Goal: Book appointment/travel/reservation

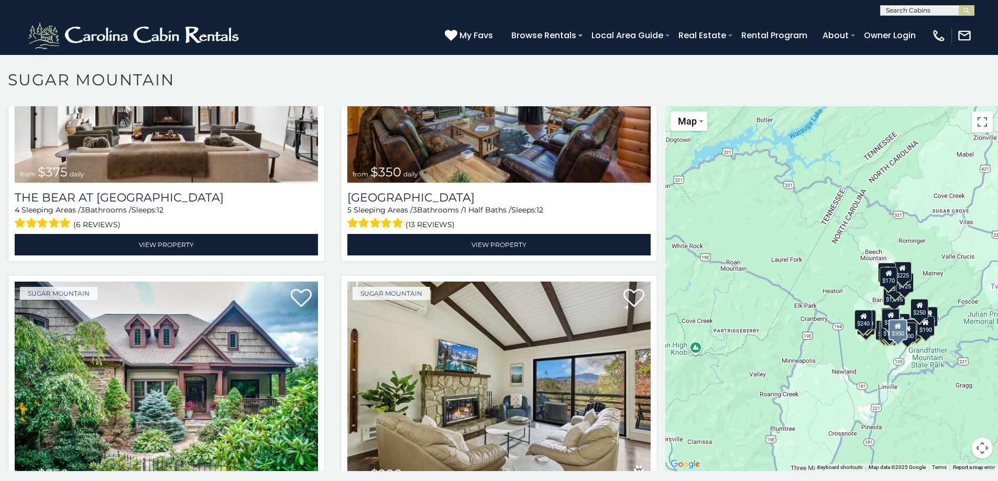
scroll to position [52, 0]
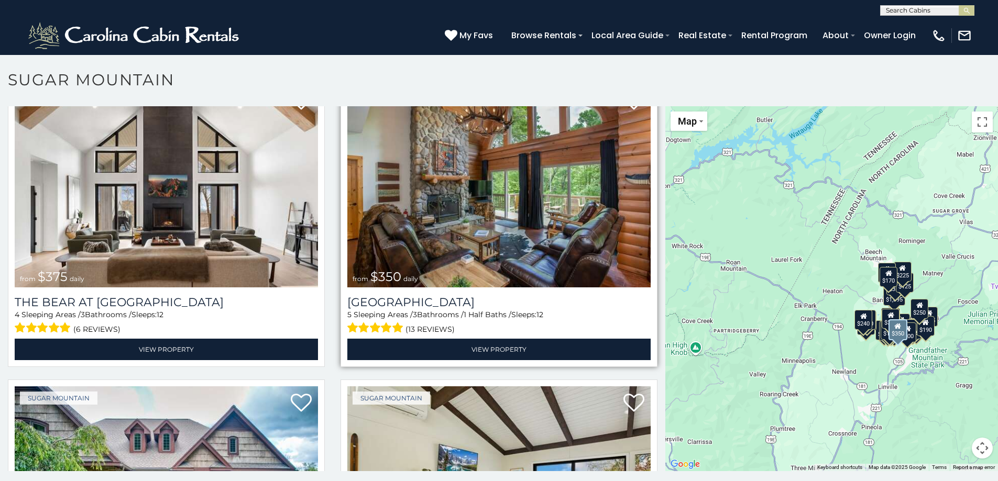
click at [495, 191] on img at bounding box center [498, 185] width 303 height 203
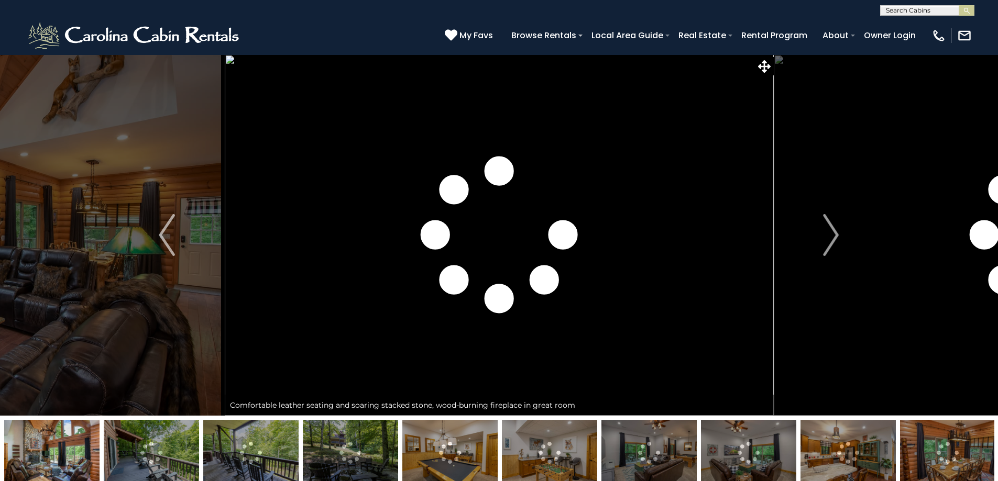
click at [825, 233] on img "Next" at bounding box center [831, 235] width 16 height 42
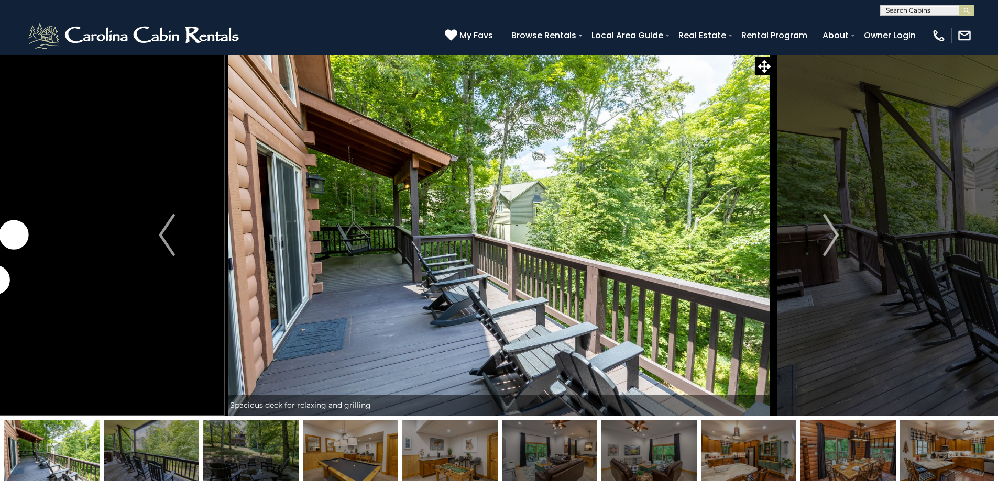
click at [825, 233] on img "Next" at bounding box center [831, 235] width 16 height 42
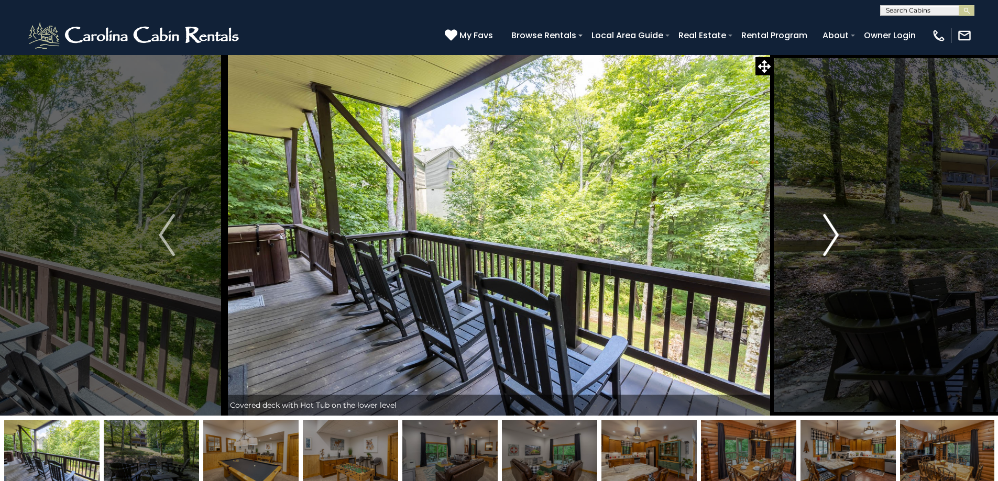
click at [825, 230] on img "Next" at bounding box center [831, 235] width 16 height 42
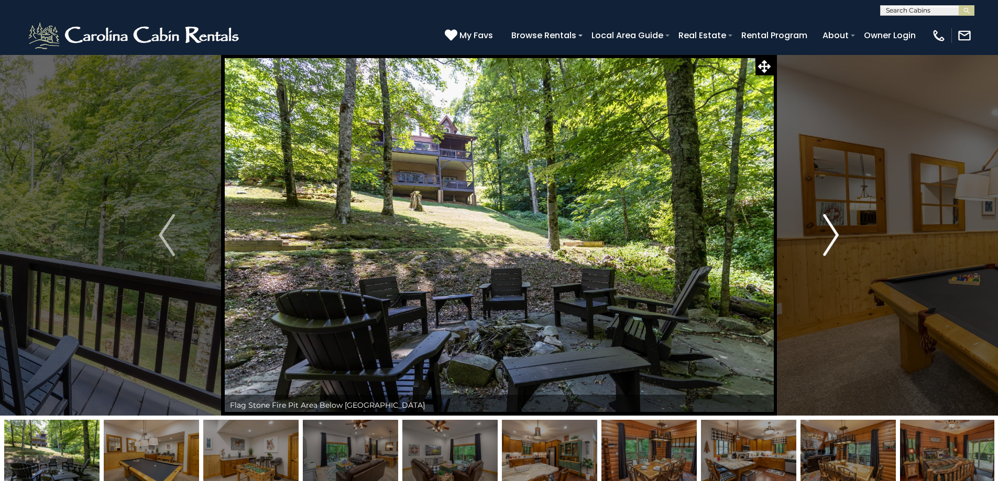
click at [825, 230] on img "Next" at bounding box center [831, 235] width 16 height 42
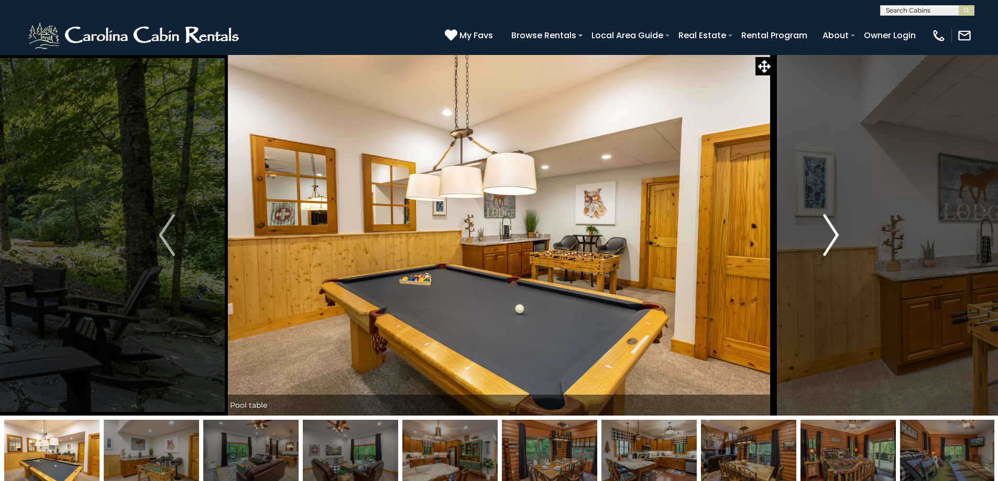
click at [825, 230] on img "Next" at bounding box center [831, 235] width 16 height 42
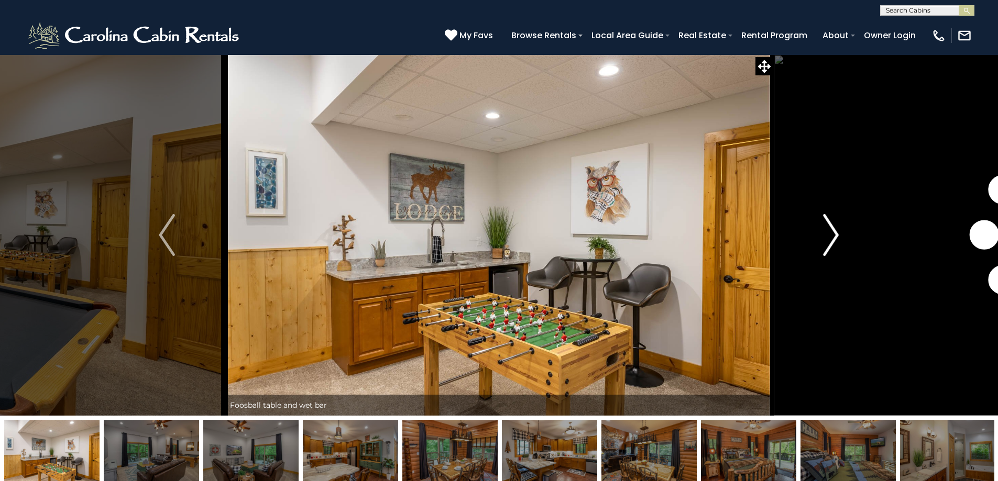
click at [825, 230] on img "Next" at bounding box center [831, 235] width 16 height 42
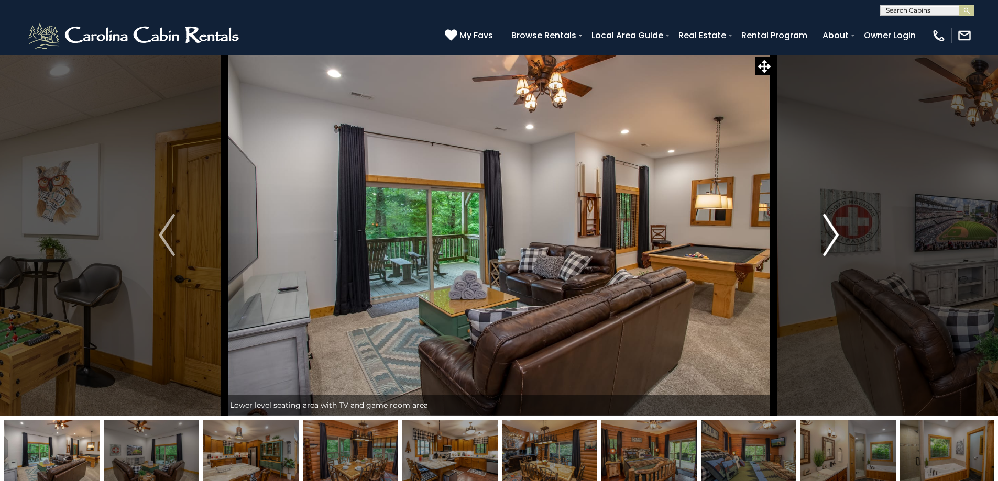
click at [825, 230] on img "Next" at bounding box center [831, 235] width 16 height 42
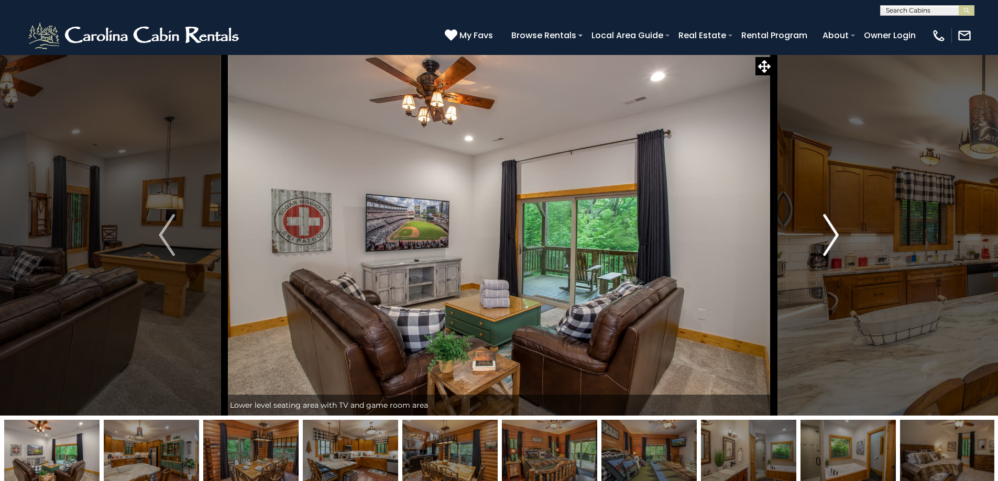
click at [825, 230] on img "Next" at bounding box center [831, 235] width 16 height 42
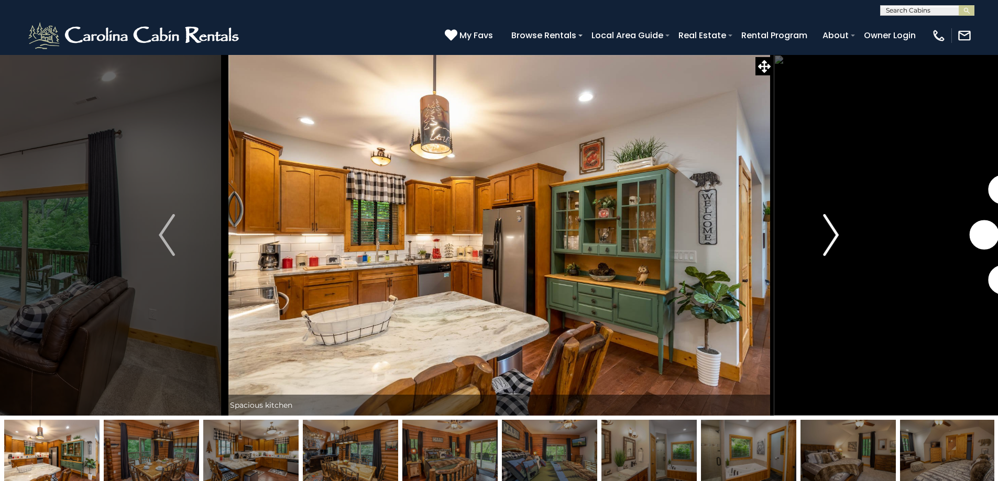
click at [825, 230] on img "Next" at bounding box center [831, 235] width 16 height 42
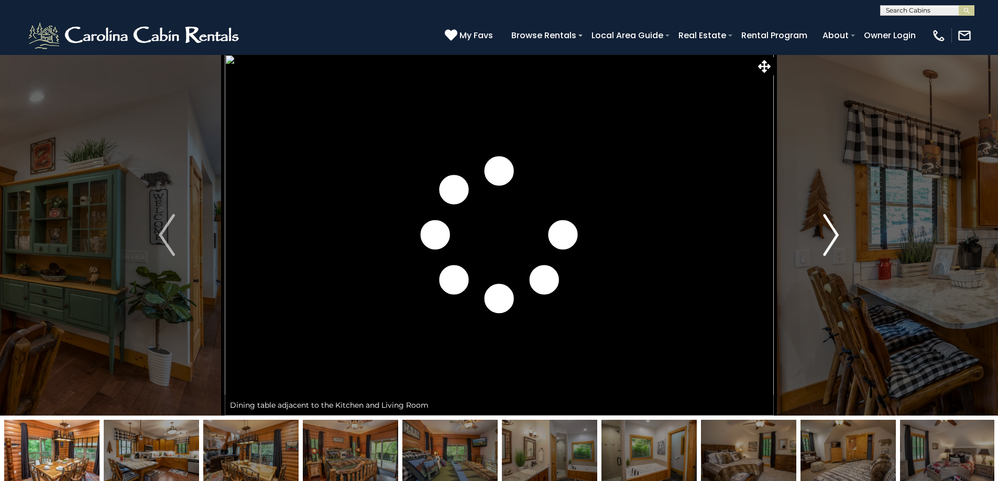
click at [825, 230] on img "Next" at bounding box center [831, 235] width 16 height 42
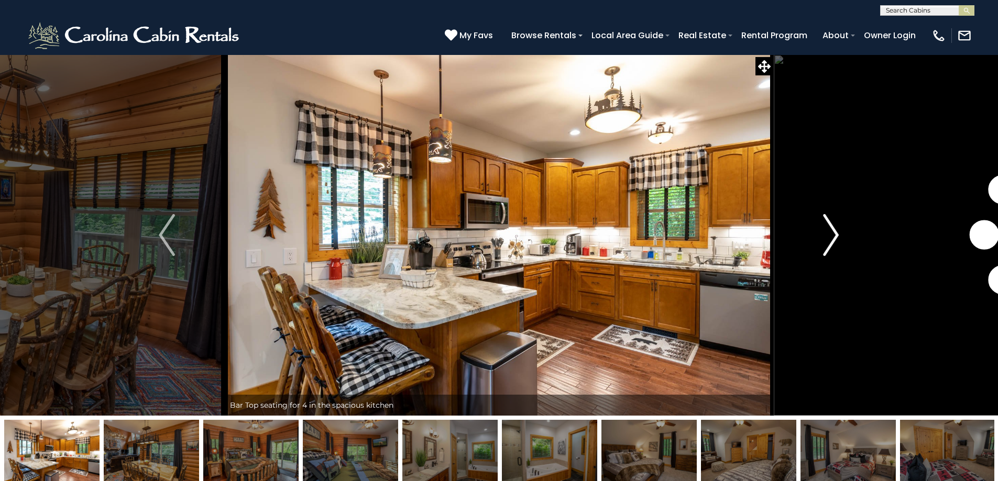
click at [825, 230] on img "Next" at bounding box center [831, 235] width 16 height 42
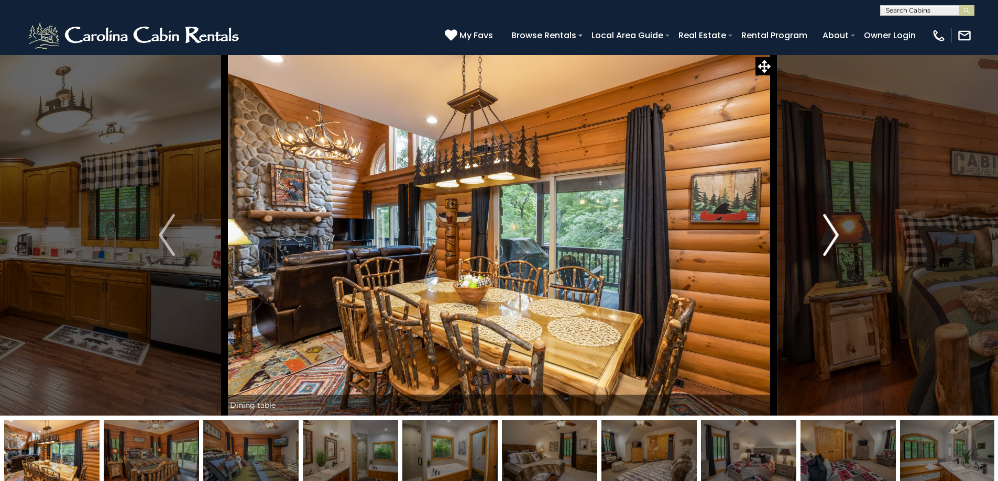
click at [825, 230] on img "Next" at bounding box center [831, 235] width 16 height 42
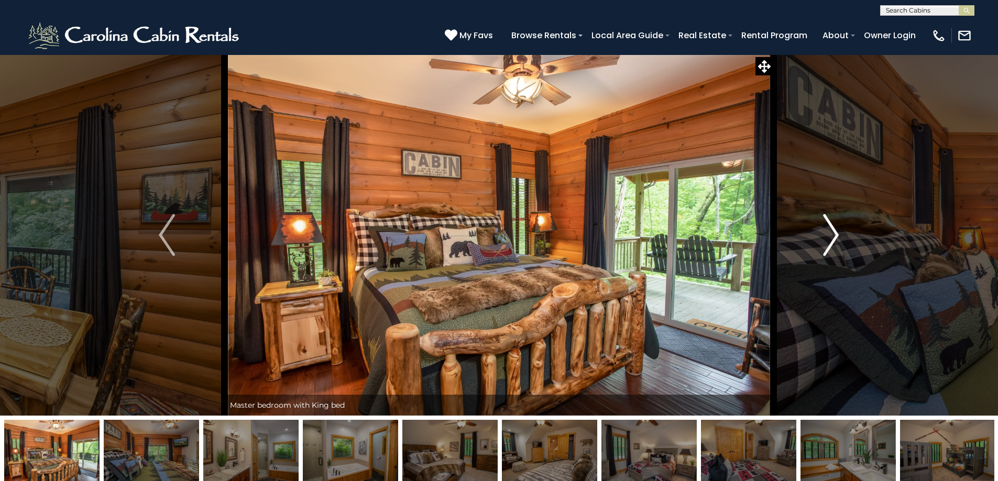
click at [825, 230] on img "Next" at bounding box center [831, 235] width 16 height 42
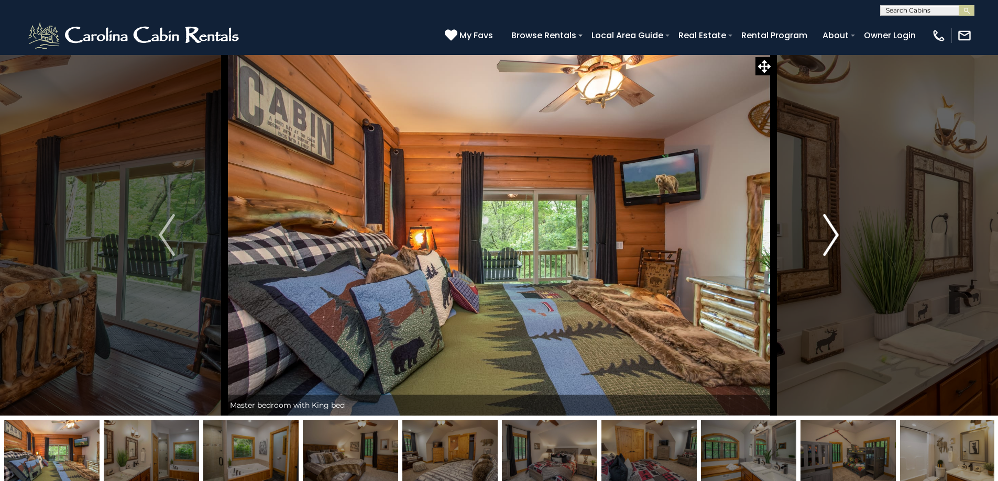
click at [825, 230] on img "Next" at bounding box center [831, 235] width 16 height 42
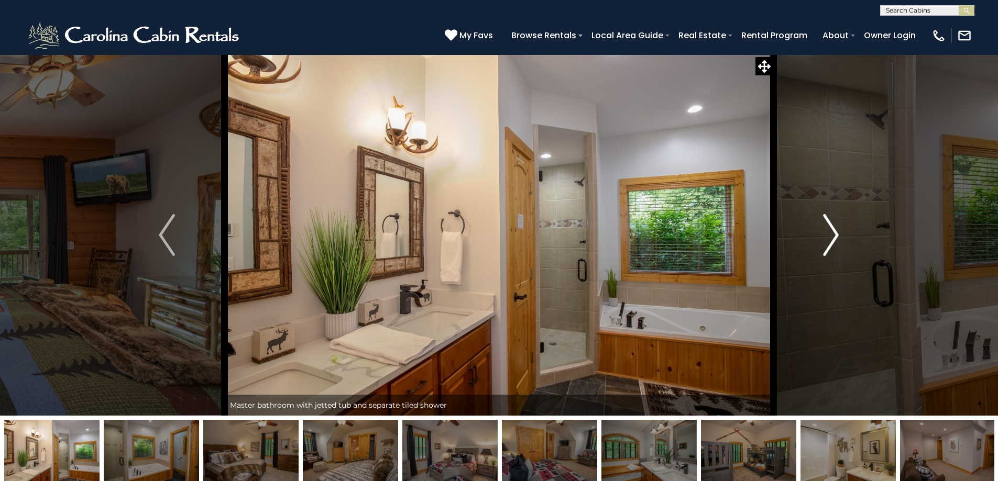
click at [825, 230] on img "Next" at bounding box center [831, 235] width 16 height 42
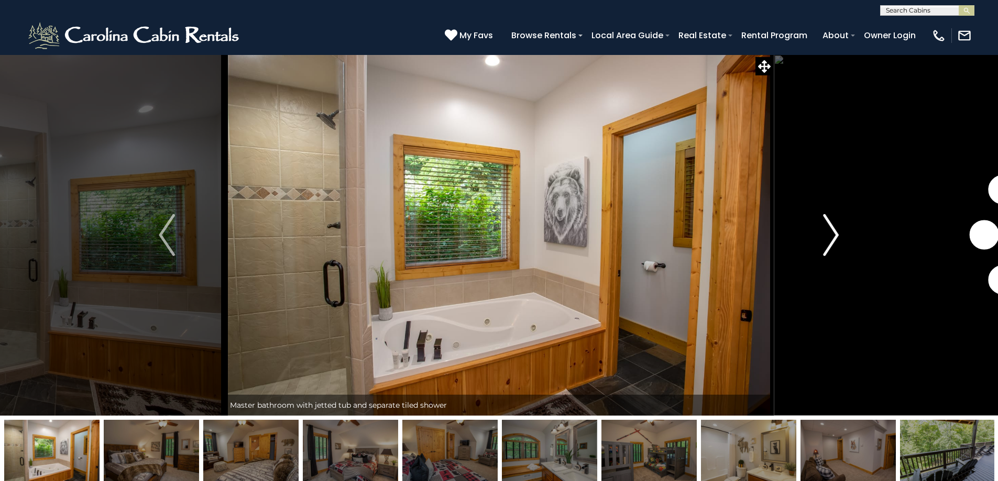
click at [825, 230] on img "Next" at bounding box center [831, 235] width 16 height 42
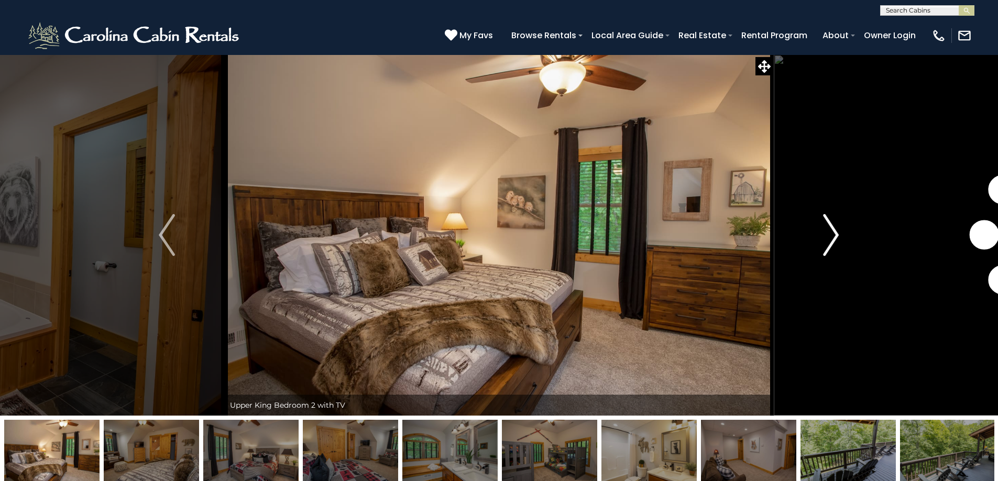
click at [825, 230] on img "Next" at bounding box center [831, 235] width 16 height 42
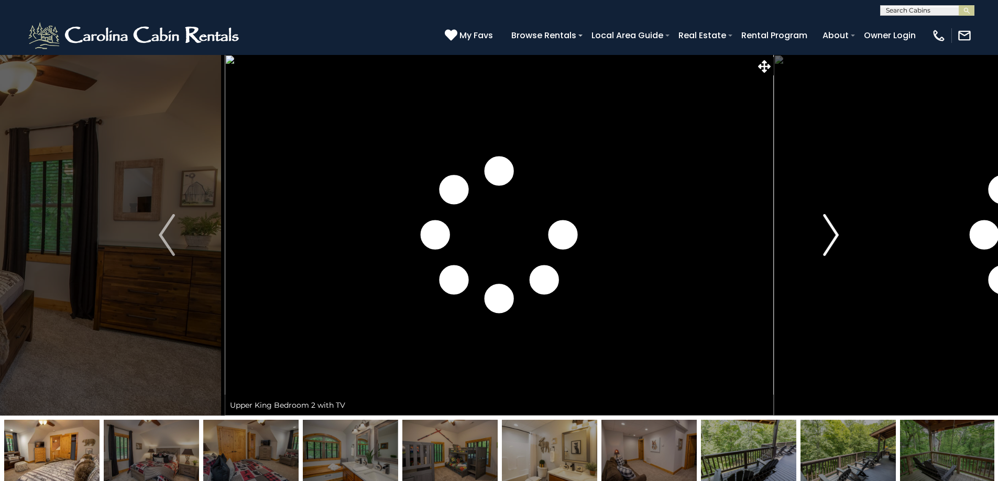
click at [825, 230] on img "Next" at bounding box center [831, 235] width 16 height 42
